Goal: Information Seeking & Learning: Learn about a topic

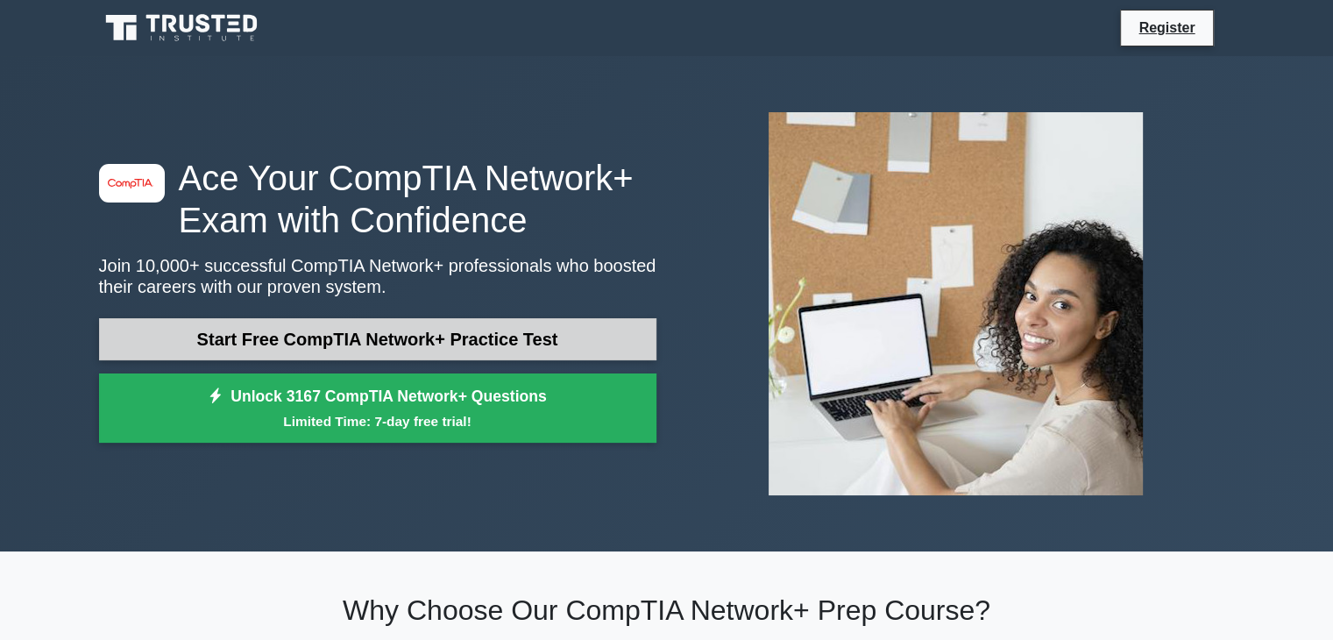
click at [501, 340] on link "Start Free CompTIA Network+ Practice Test" at bounding box center [377, 339] width 557 height 42
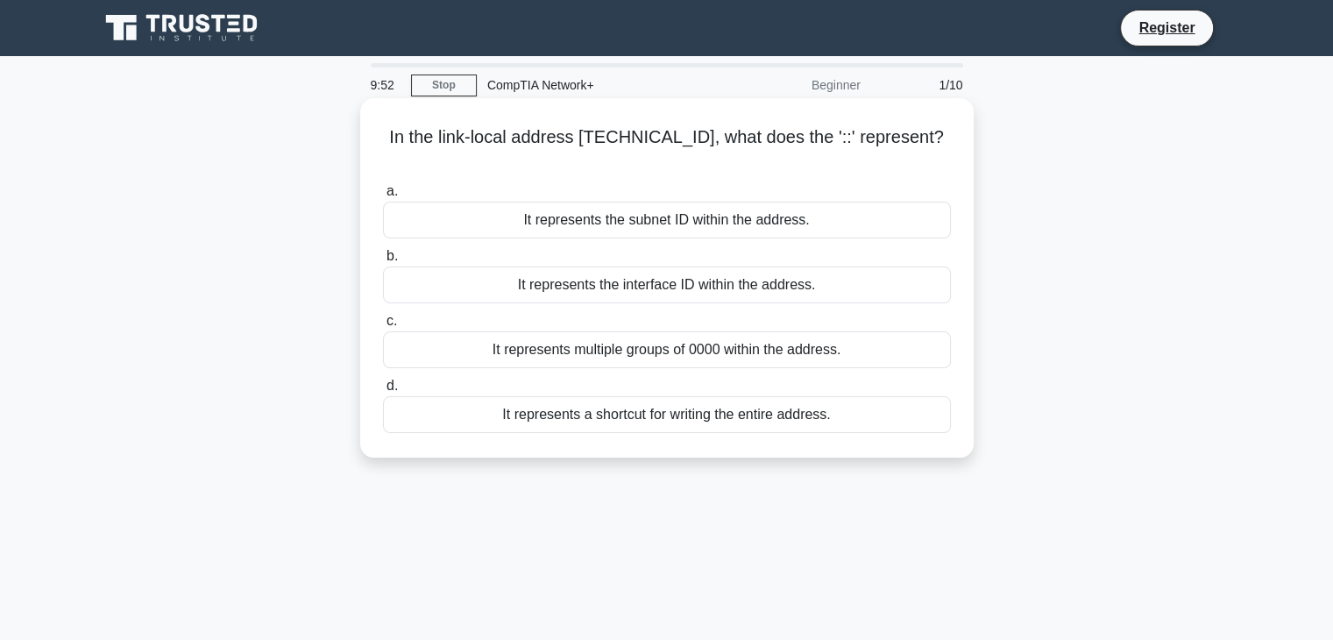
click at [831, 335] on div "It represents multiple groups of 0000 within the address." at bounding box center [667, 349] width 568 height 37
click at [383, 327] on input "c. It represents multiple groups of 0000 within the address." at bounding box center [383, 320] width 0 height 11
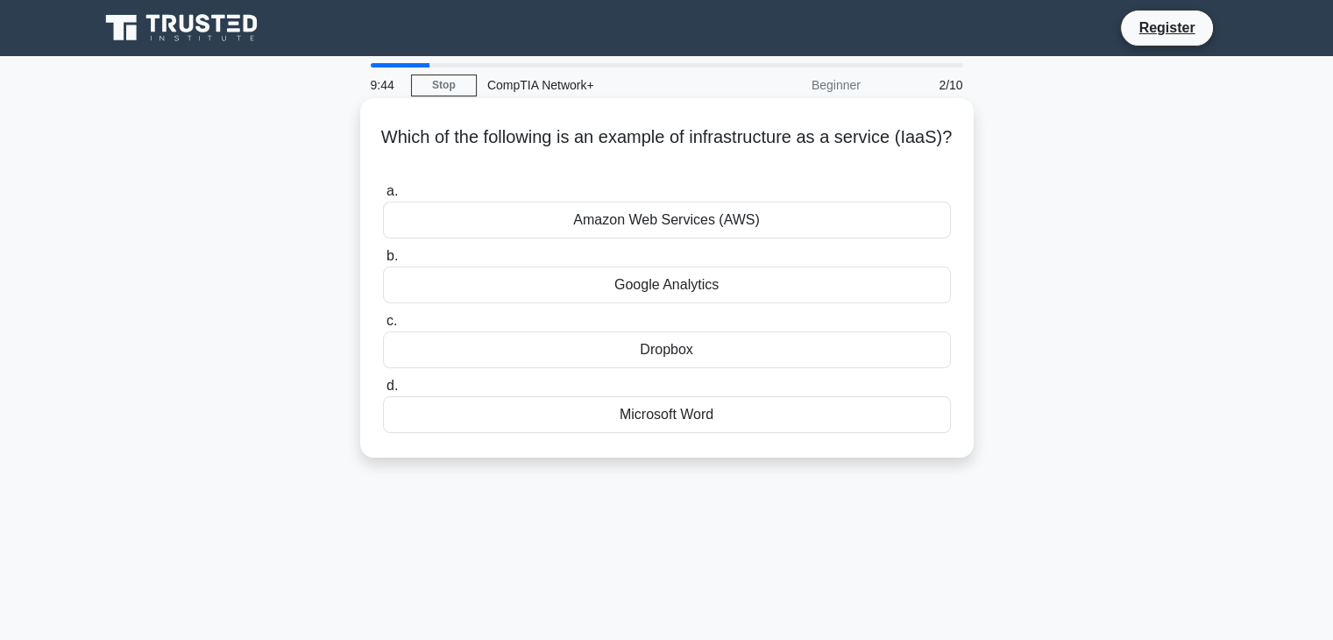
click at [641, 219] on div "Amazon Web Services (AWS)" at bounding box center [667, 220] width 568 height 37
click at [383, 197] on input "a. Amazon Web Services (AWS)" at bounding box center [383, 191] width 0 height 11
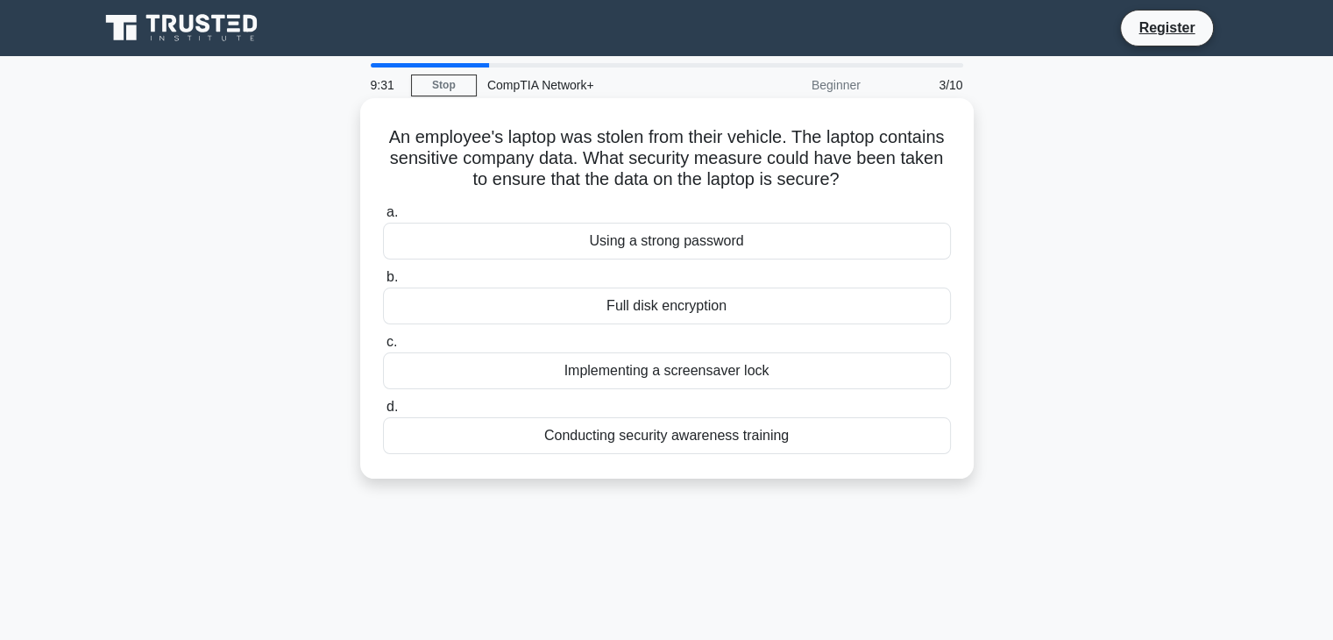
click at [667, 298] on div "Full disk encryption" at bounding box center [667, 305] width 568 height 37
click at [383, 283] on input "b. Full disk encryption" at bounding box center [383, 277] width 0 height 11
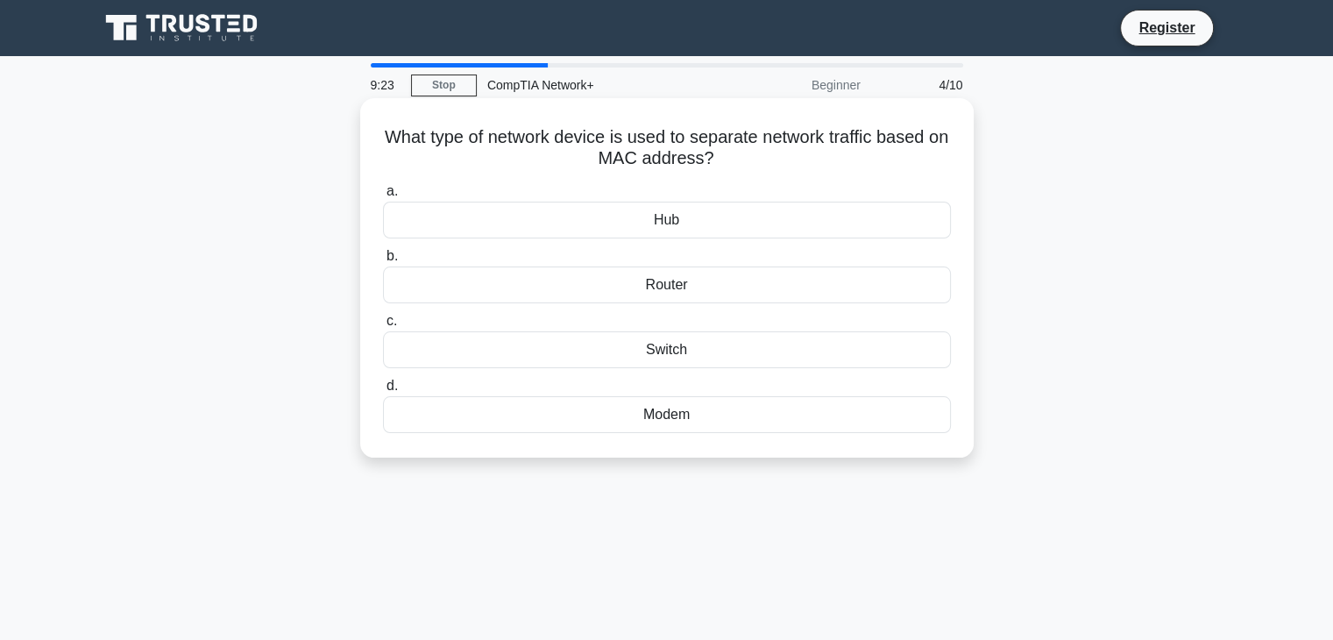
click at [775, 339] on div "Switch" at bounding box center [667, 349] width 568 height 37
click at [383, 327] on input "c. Switch" at bounding box center [383, 320] width 0 height 11
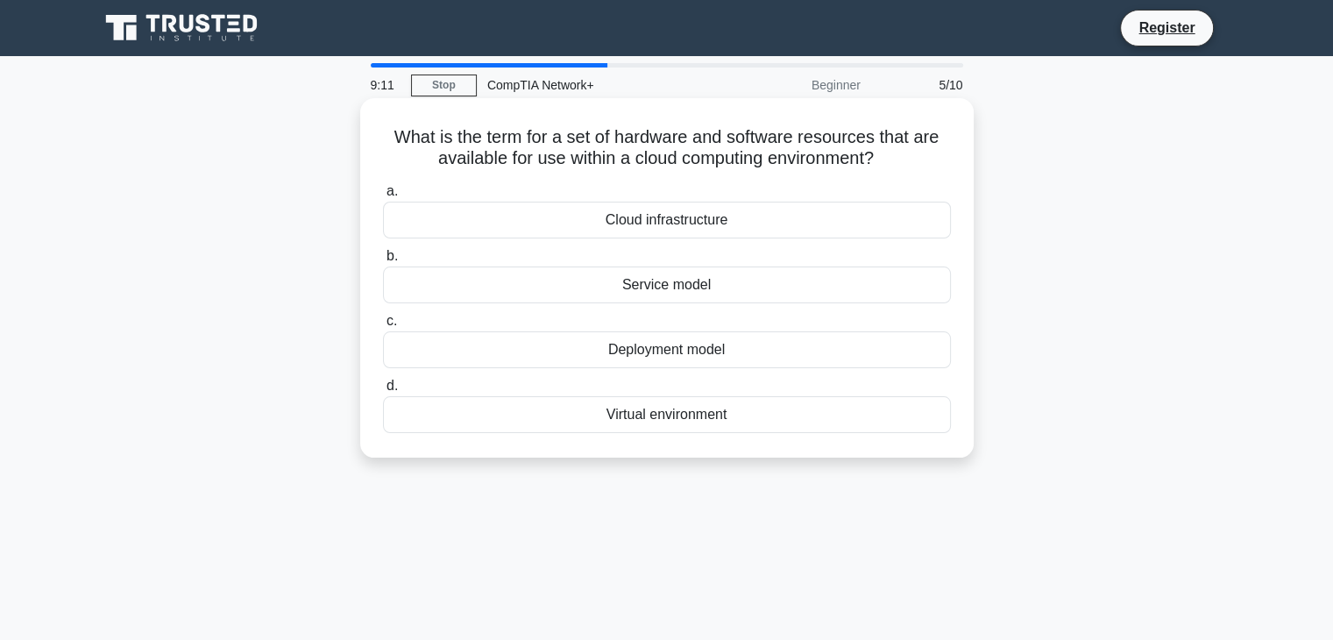
click at [668, 421] on div "Virtual environment" at bounding box center [667, 414] width 568 height 37
click at [383, 392] on input "d. Virtual environment" at bounding box center [383, 385] width 0 height 11
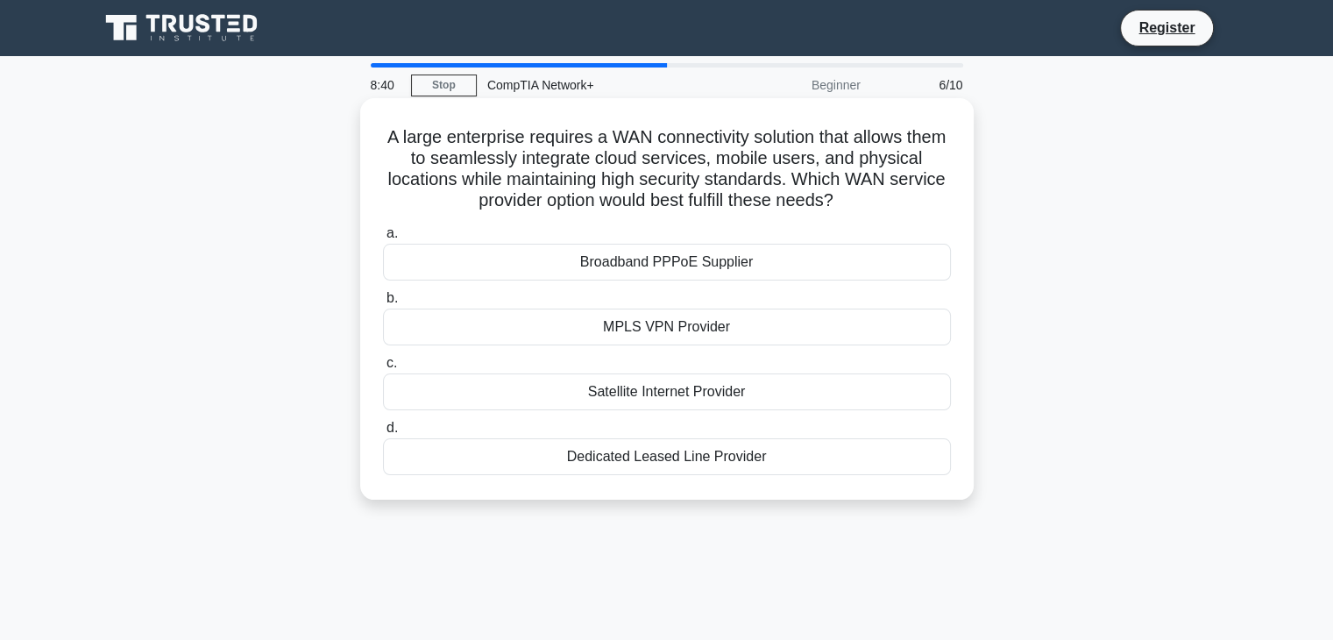
click at [737, 389] on div "Satellite Internet Provider" at bounding box center [667, 391] width 568 height 37
click at [383, 369] on input "c. Satellite Internet Provider" at bounding box center [383, 362] width 0 height 11
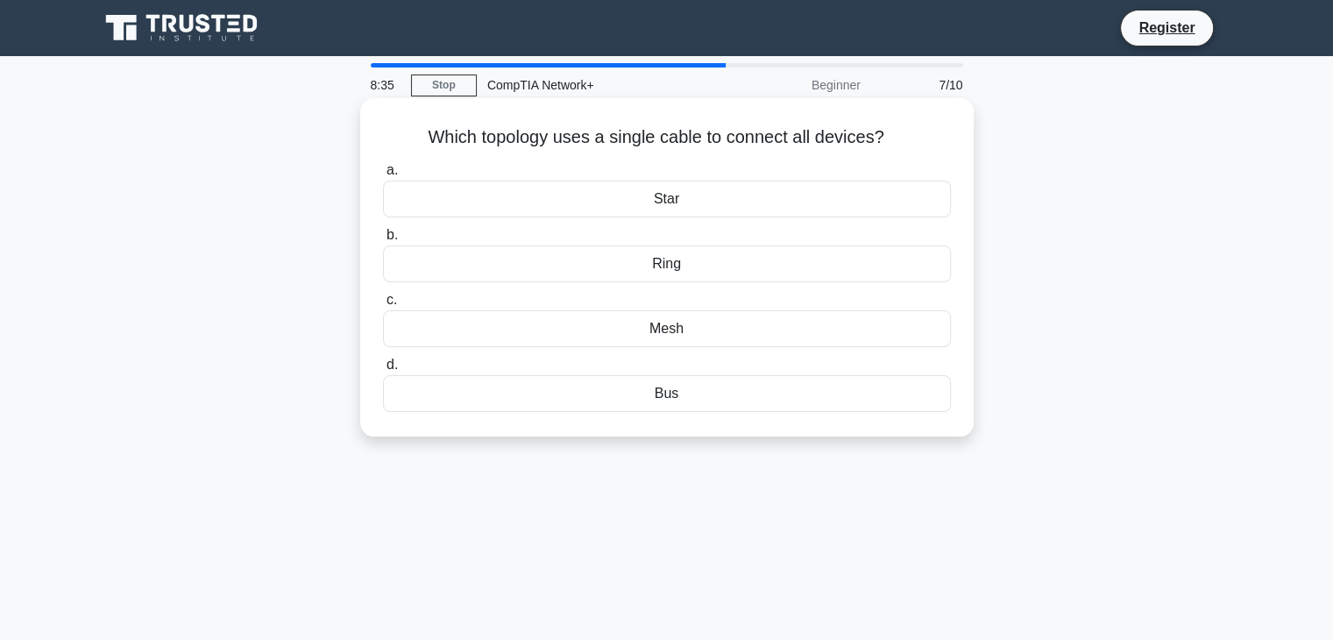
click at [718, 393] on div "Bus" at bounding box center [667, 393] width 568 height 37
click at [383, 371] on input "d. Bus" at bounding box center [383, 364] width 0 height 11
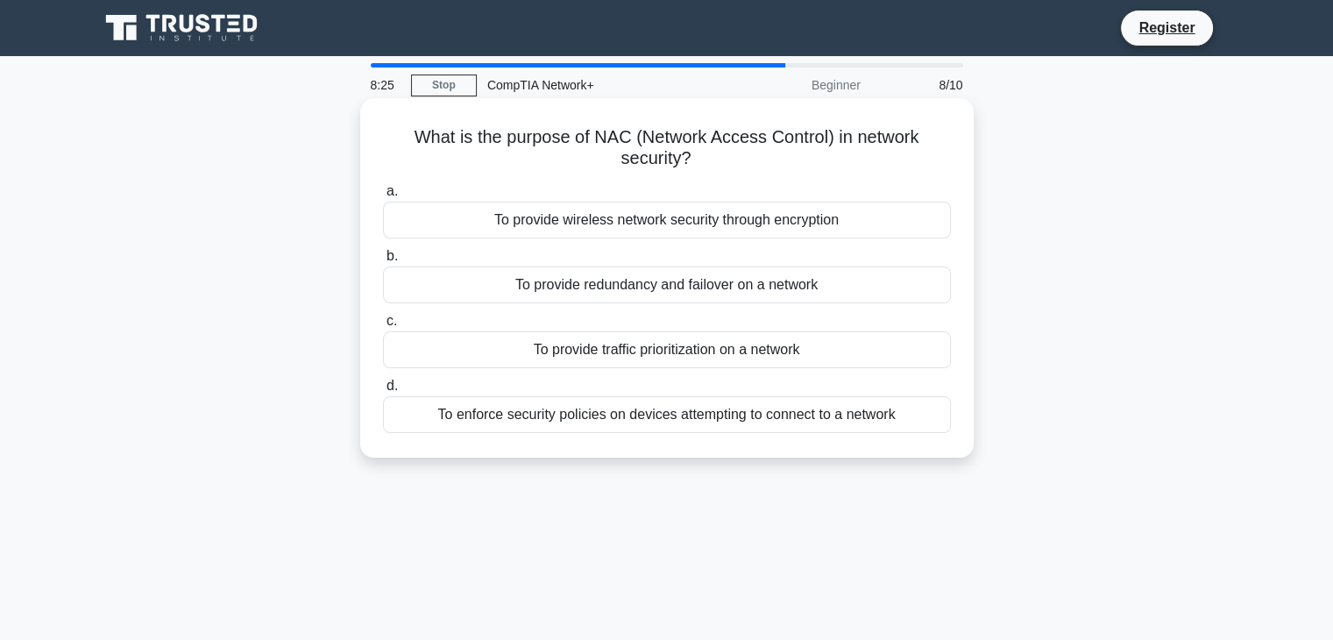
click at [690, 417] on div "To enforce security policies on devices attempting to connect to a network" at bounding box center [667, 414] width 568 height 37
click at [383, 392] on input "d. To enforce security policies on devices attempting to connect to a network" at bounding box center [383, 385] width 0 height 11
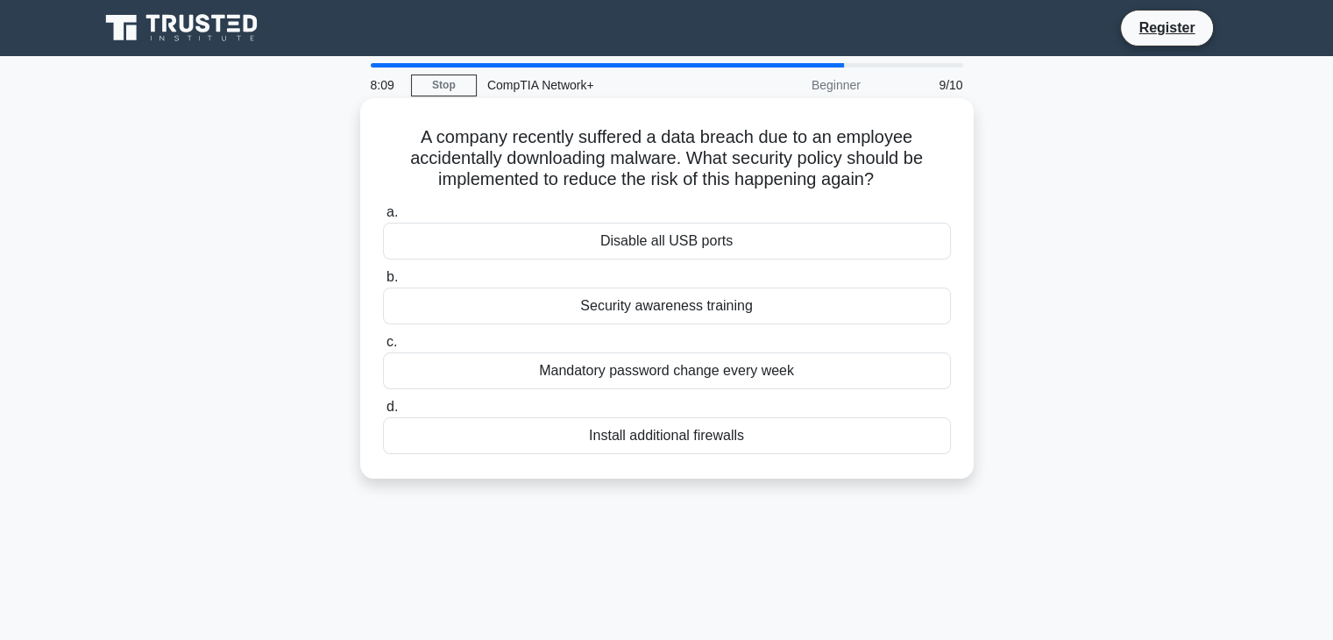
click at [592, 439] on div "Install additional firewalls" at bounding box center [667, 435] width 568 height 37
click at [383, 413] on input "d. Install additional firewalls" at bounding box center [383, 406] width 0 height 11
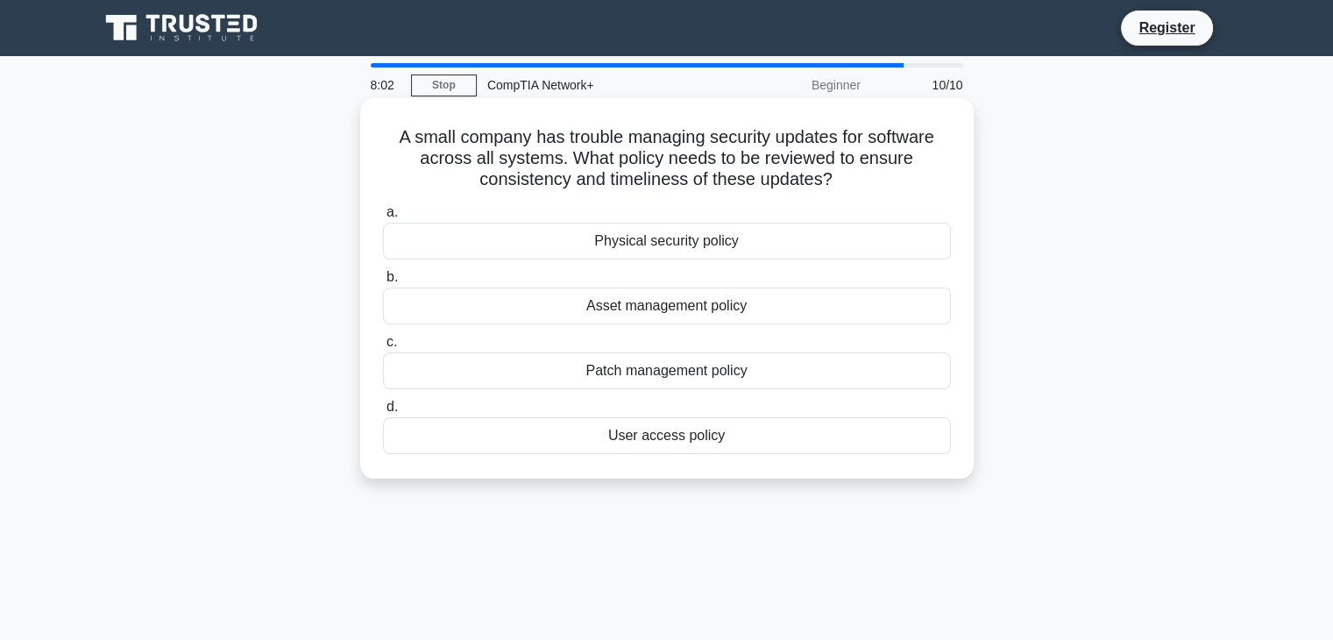
click at [715, 363] on div "Patch management policy" at bounding box center [667, 370] width 568 height 37
click at [383, 348] on input "c. Patch management policy" at bounding box center [383, 341] width 0 height 11
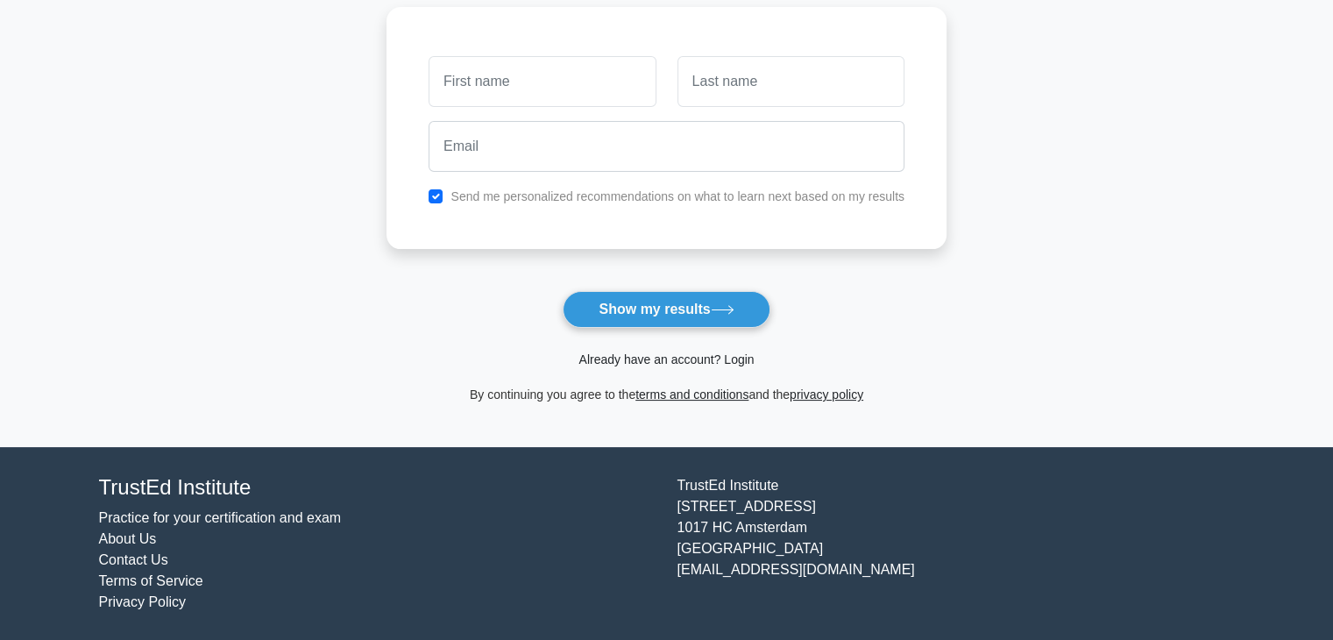
scroll to position [65, 0]
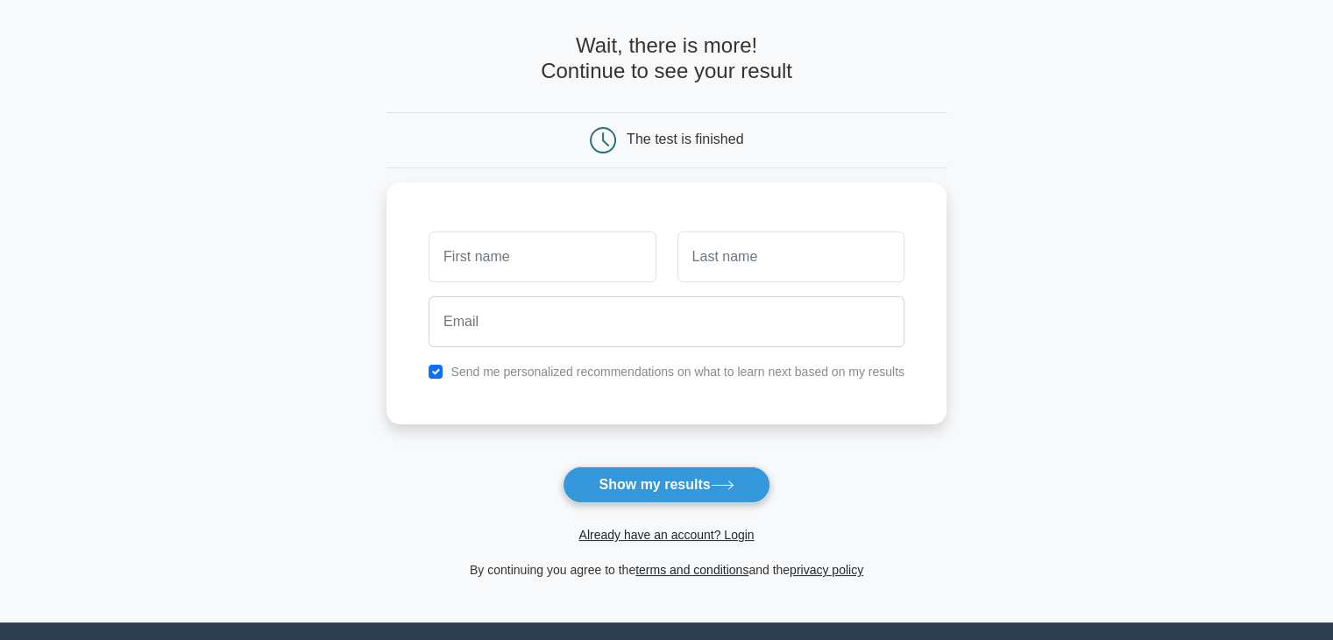
click at [676, 462] on form "Wait, there is more! Continue to see your result The test is finished and the" at bounding box center [666, 306] width 560 height 547
click at [683, 490] on button "Show my results" at bounding box center [666, 484] width 207 height 37
